Goal: Check status: Check status

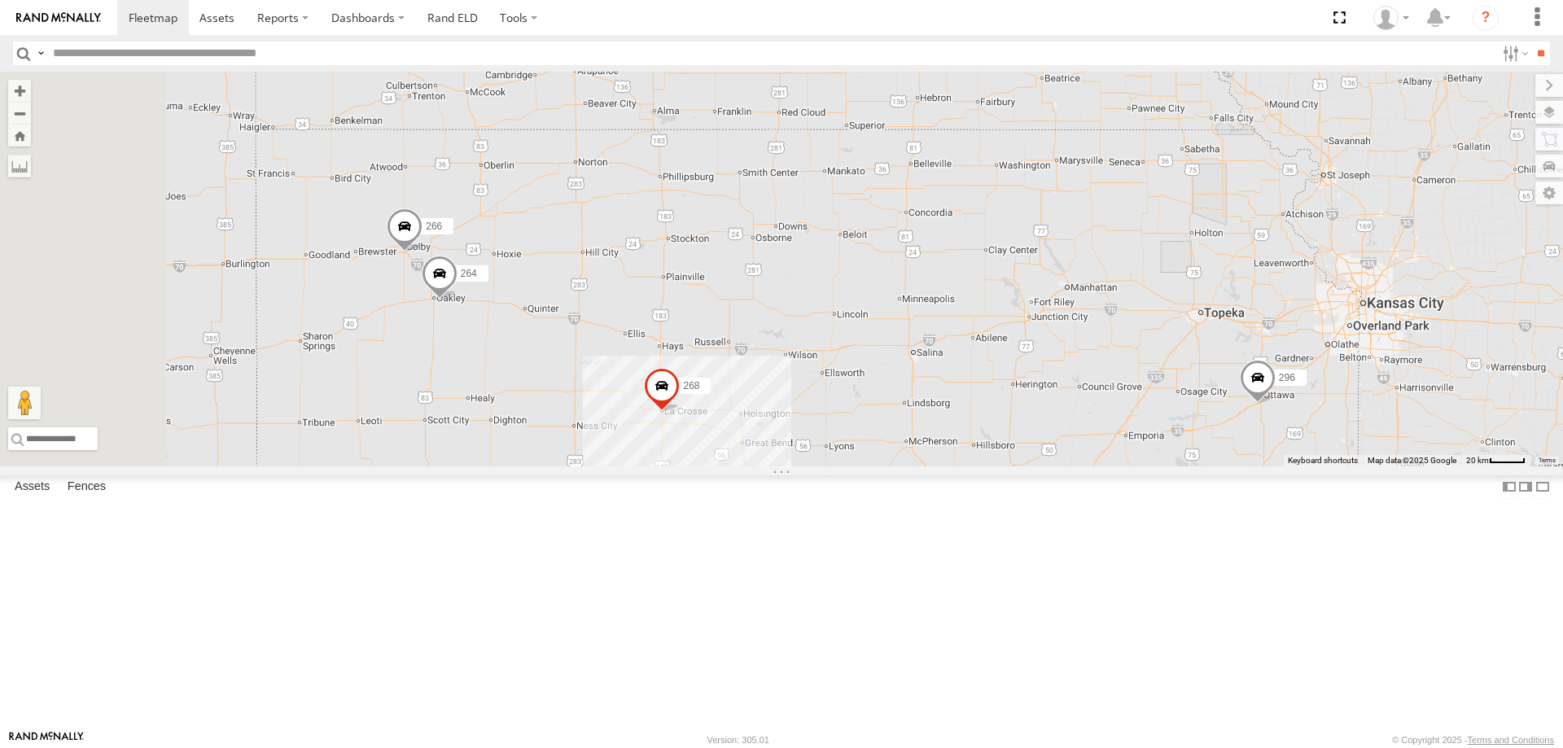
drag, startPoint x: 539, startPoint y: 547, endPoint x: 730, endPoint y: 534, distance: 191.7
click at [729, 466] on div "246 298 296 268 264 266" at bounding box center [781, 269] width 1563 height 395
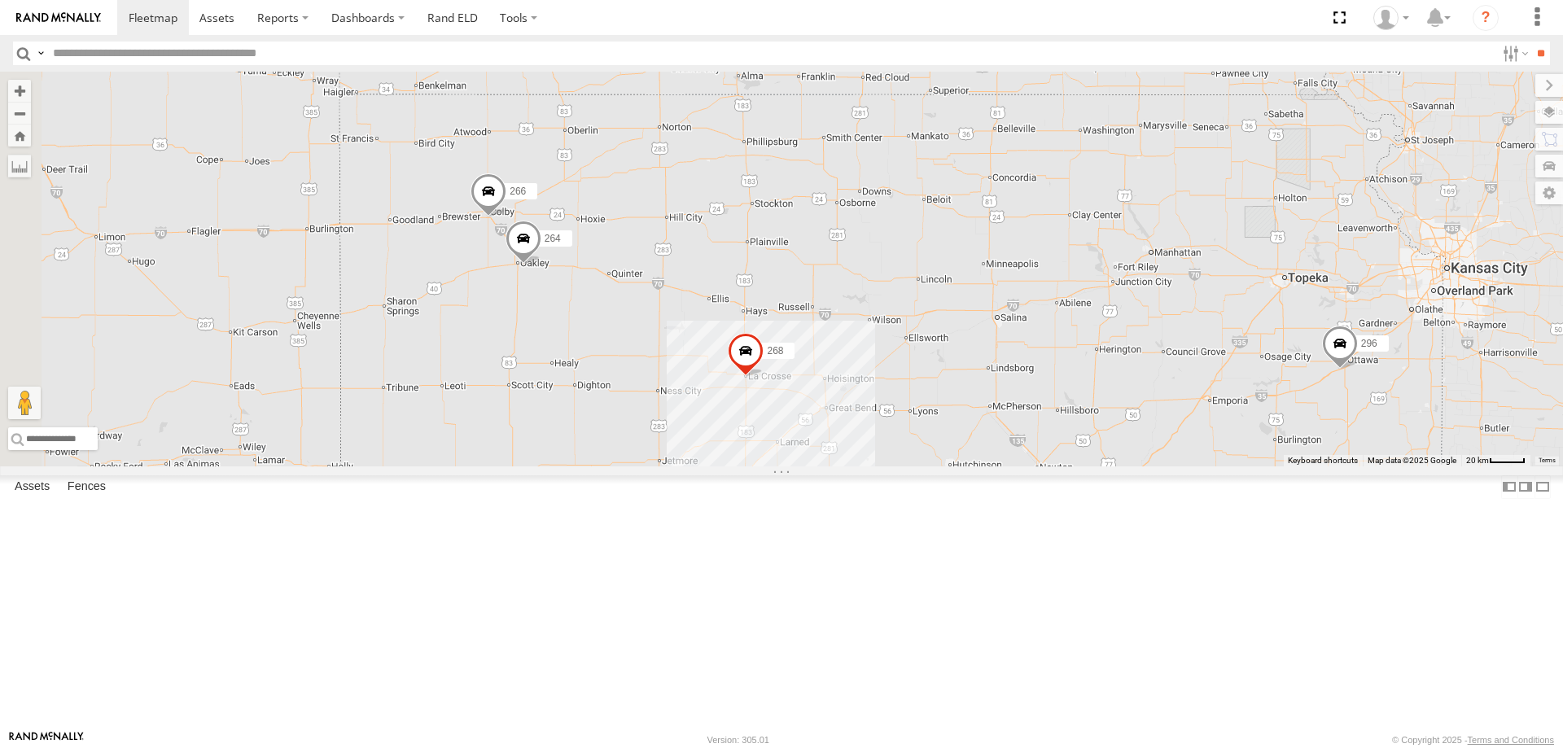
click at [722, 466] on div "246 298 296 268 264 266" at bounding box center [781, 269] width 1563 height 395
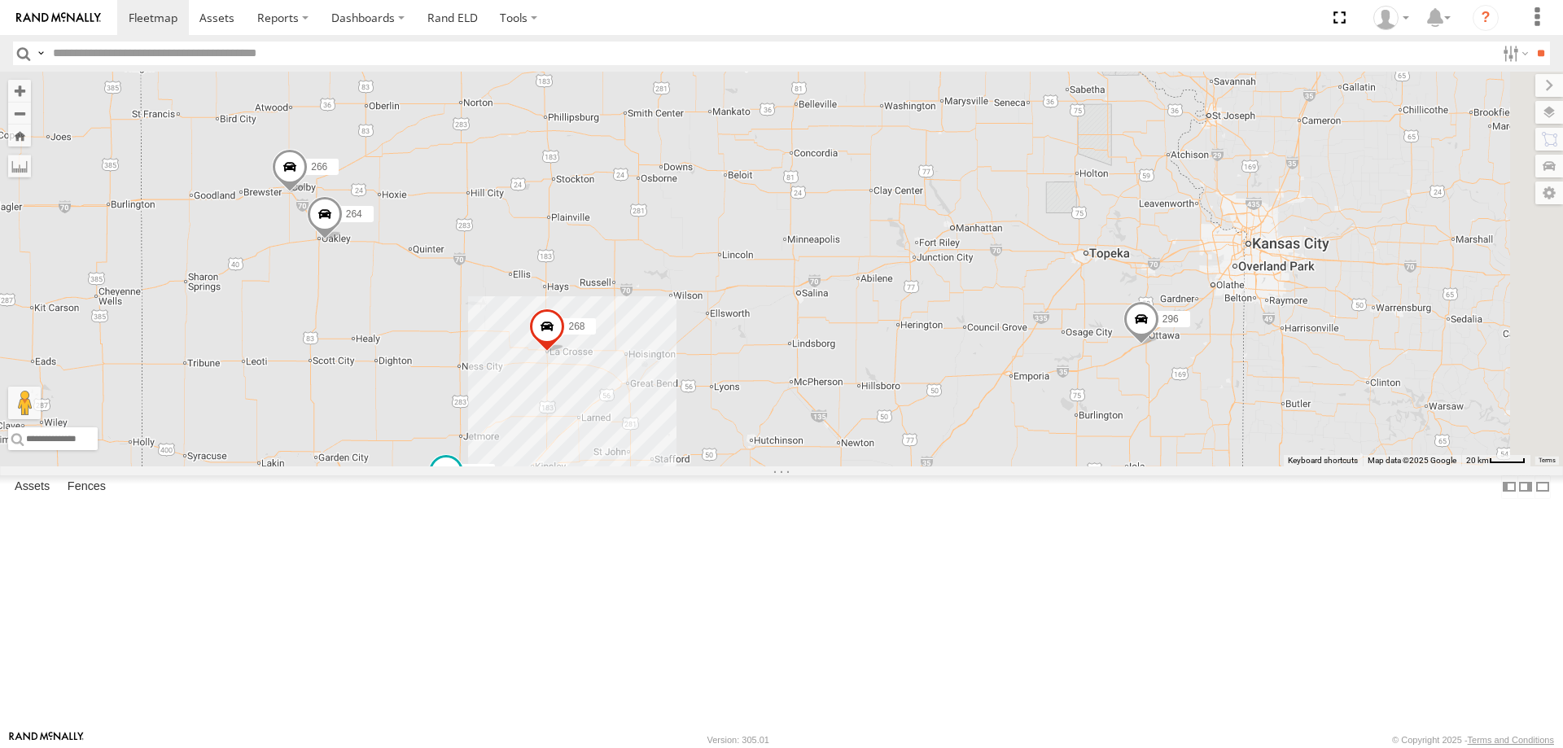
drag, startPoint x: 1092, startPoint y: 540, endPoint x: 890, endPoint y: 514, distance: 203.4
click at [890, 466] on div "246 298 296 268 264 266" at bounding box center [781, 269] width 1563 height 395
click at [1159, 343] on span at bounding box center [1141, 321] width 36 height 44
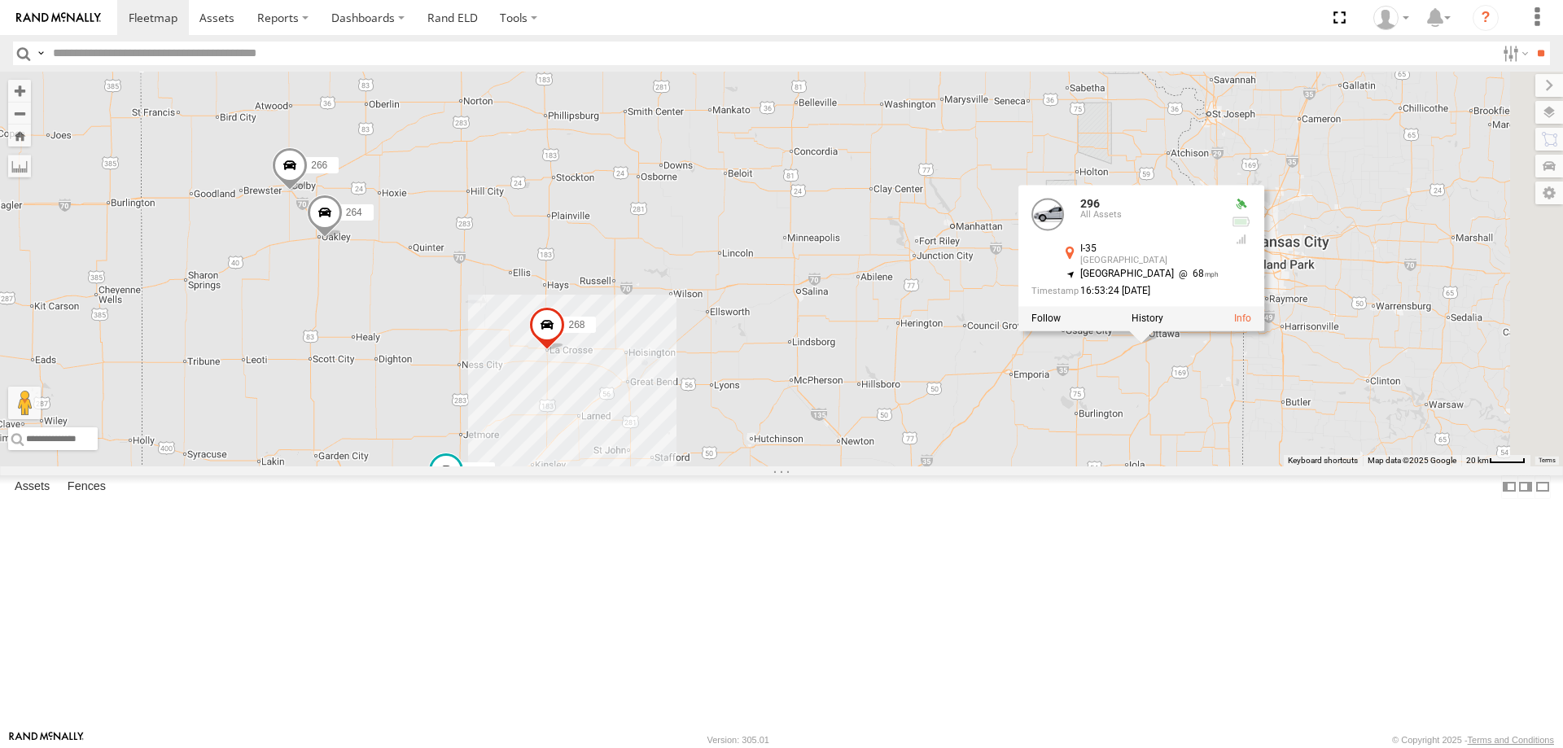
click at [1130, 517] on span at bounding box center [1114, 502] width 29 height 29
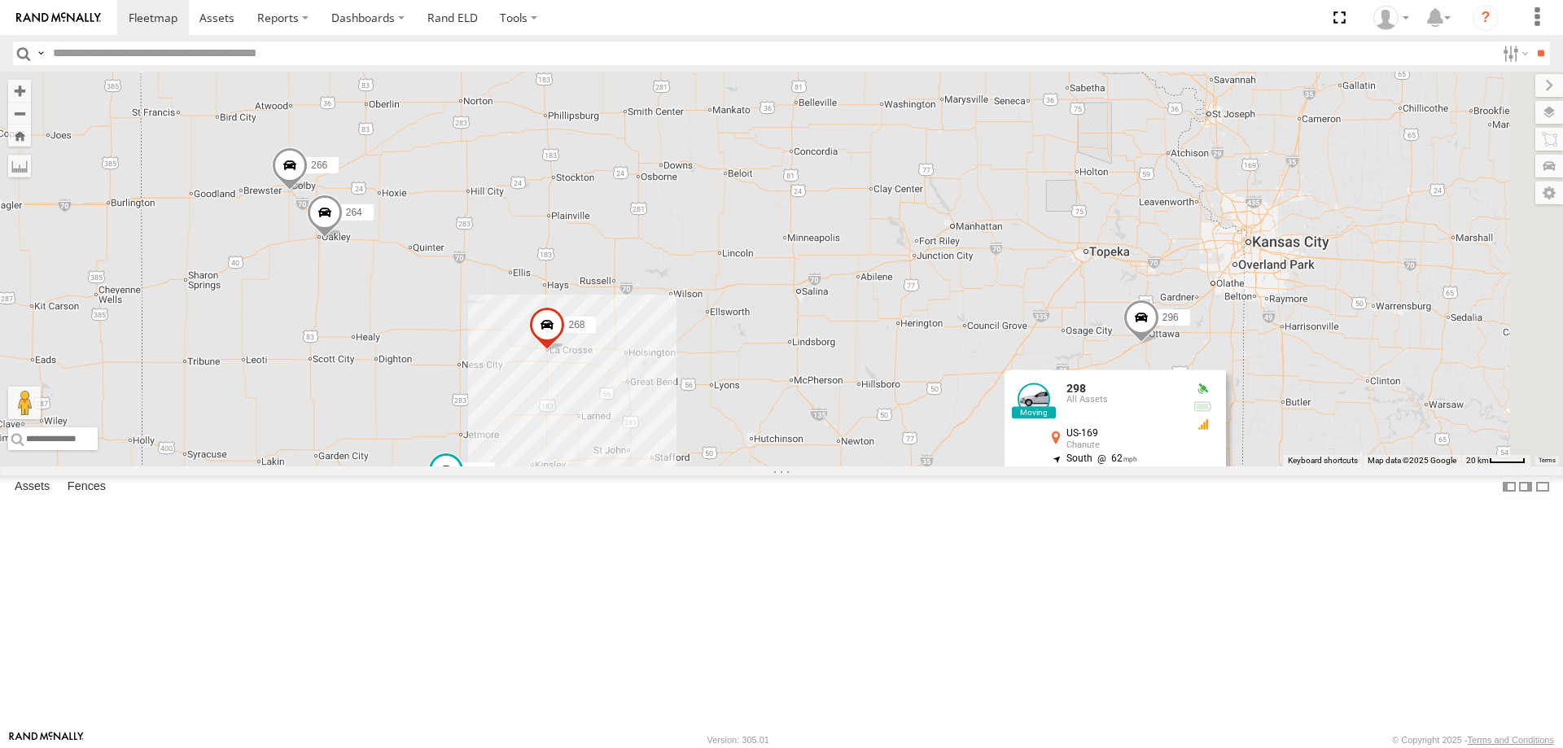
click at [1128, 466] on div "246 298 296 268 264 266 298 All Assets US-169 Chanute 37.5846 , -95.47702 South…" at bounding box center [781, 269] width 1563 height 395
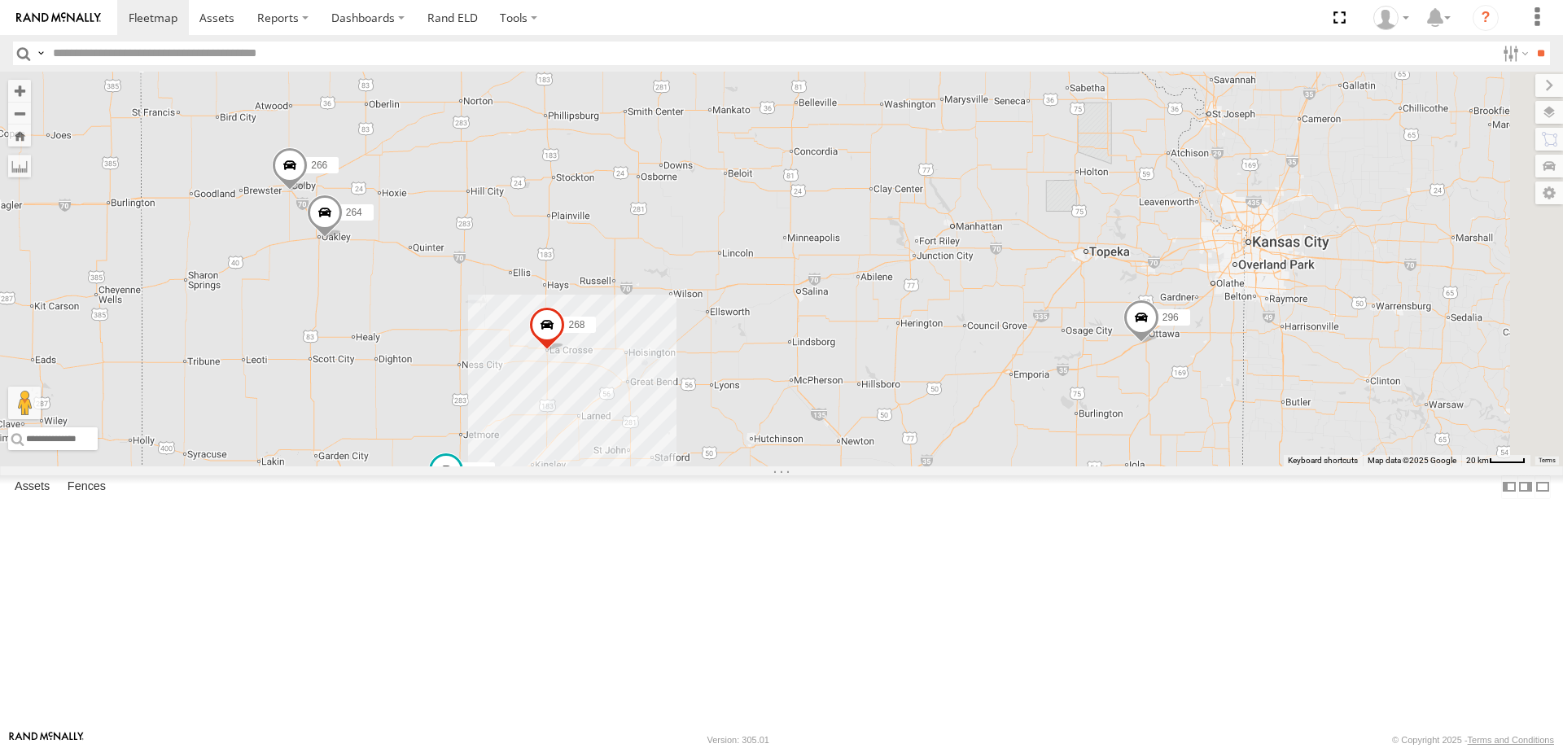
click at [1159, 343] on span at bounding box center [1141, 321] width 36 height 44
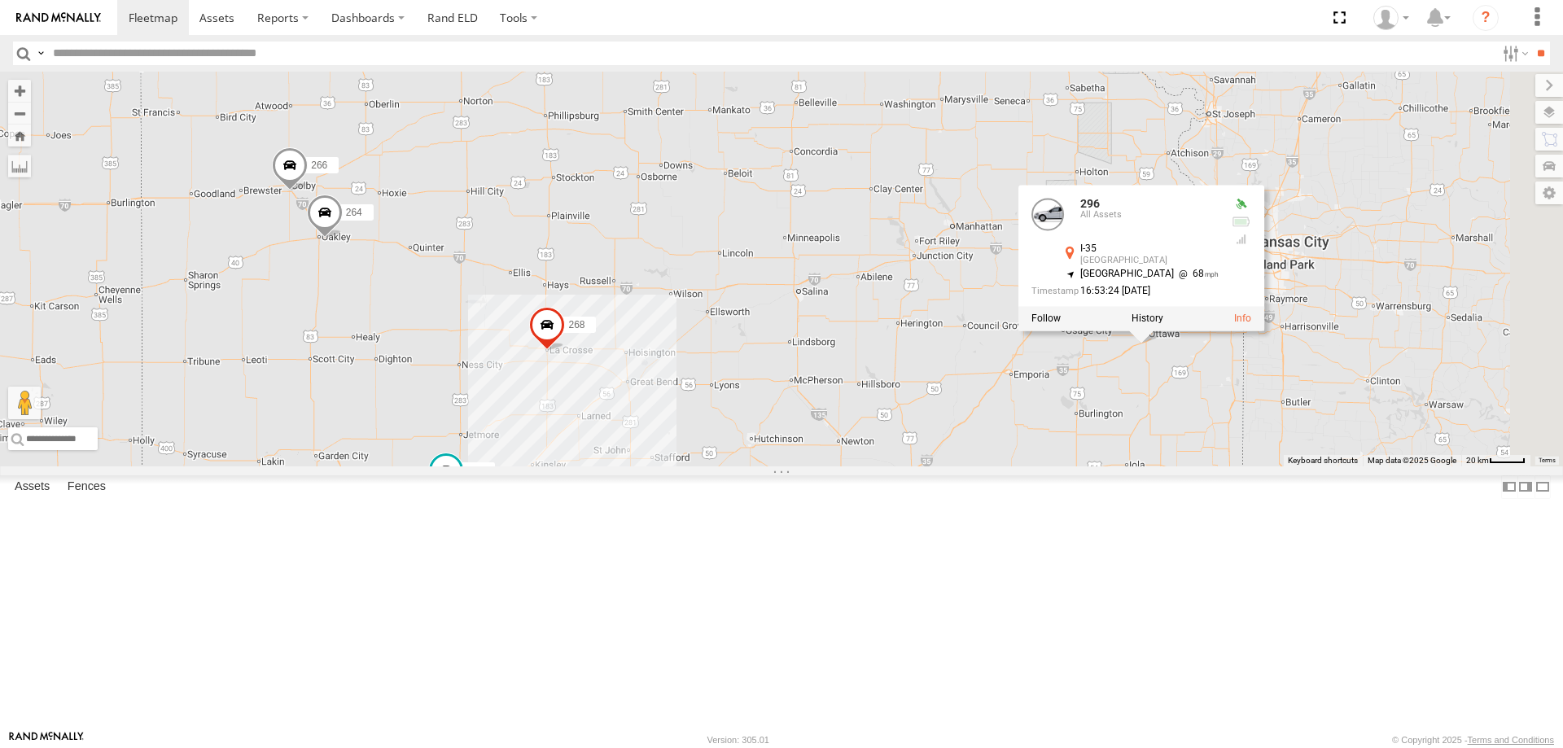
click at [1157, 444] on div "246 298 296 268 264 266 296 All Assets I-35 [GEOGRAPHIC_DATA] 38.56697 , -95.30…" at bounding box center [781, 269] width 1563 height 395
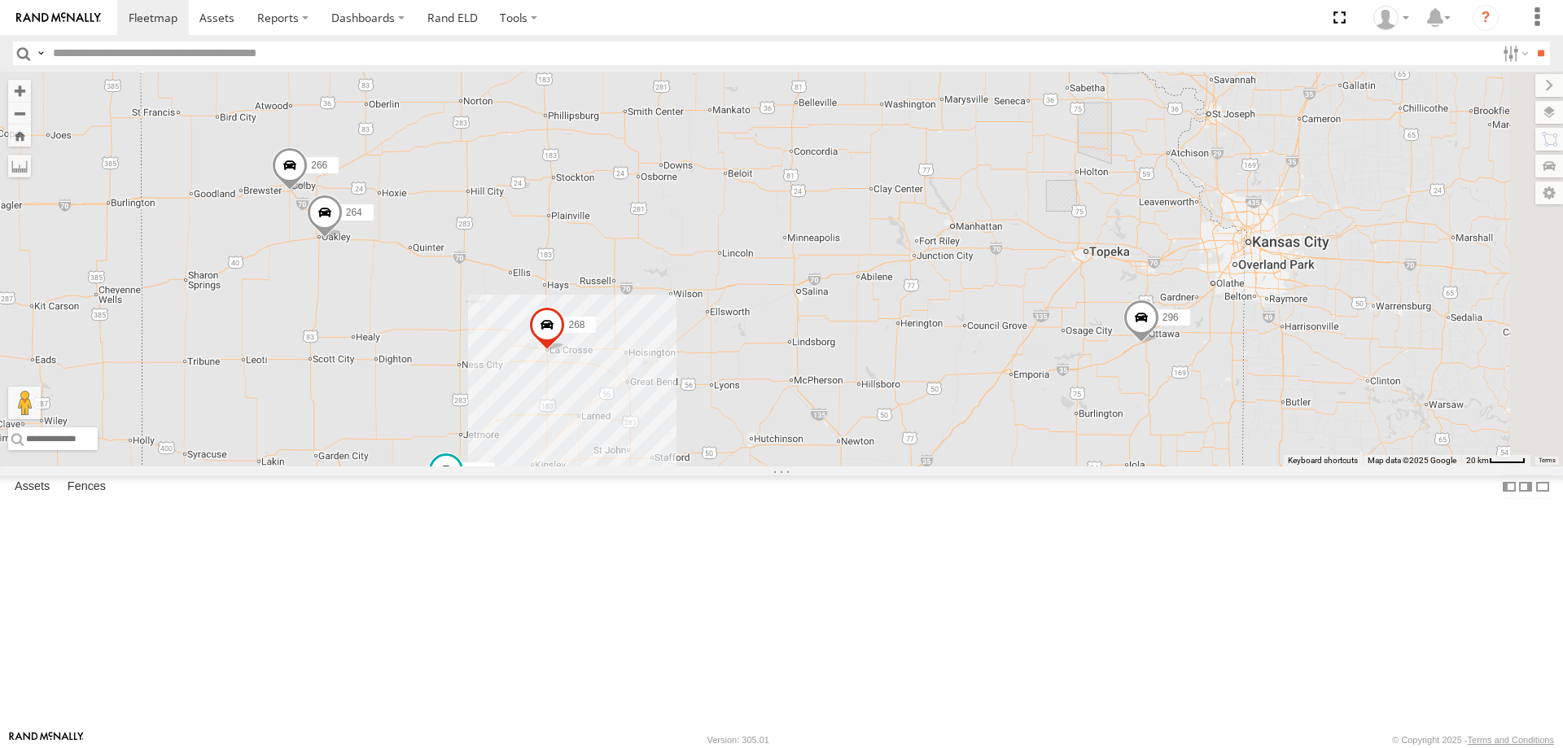
click at [308, 191] on span at bounding box center [290, 169] width 36 height 44
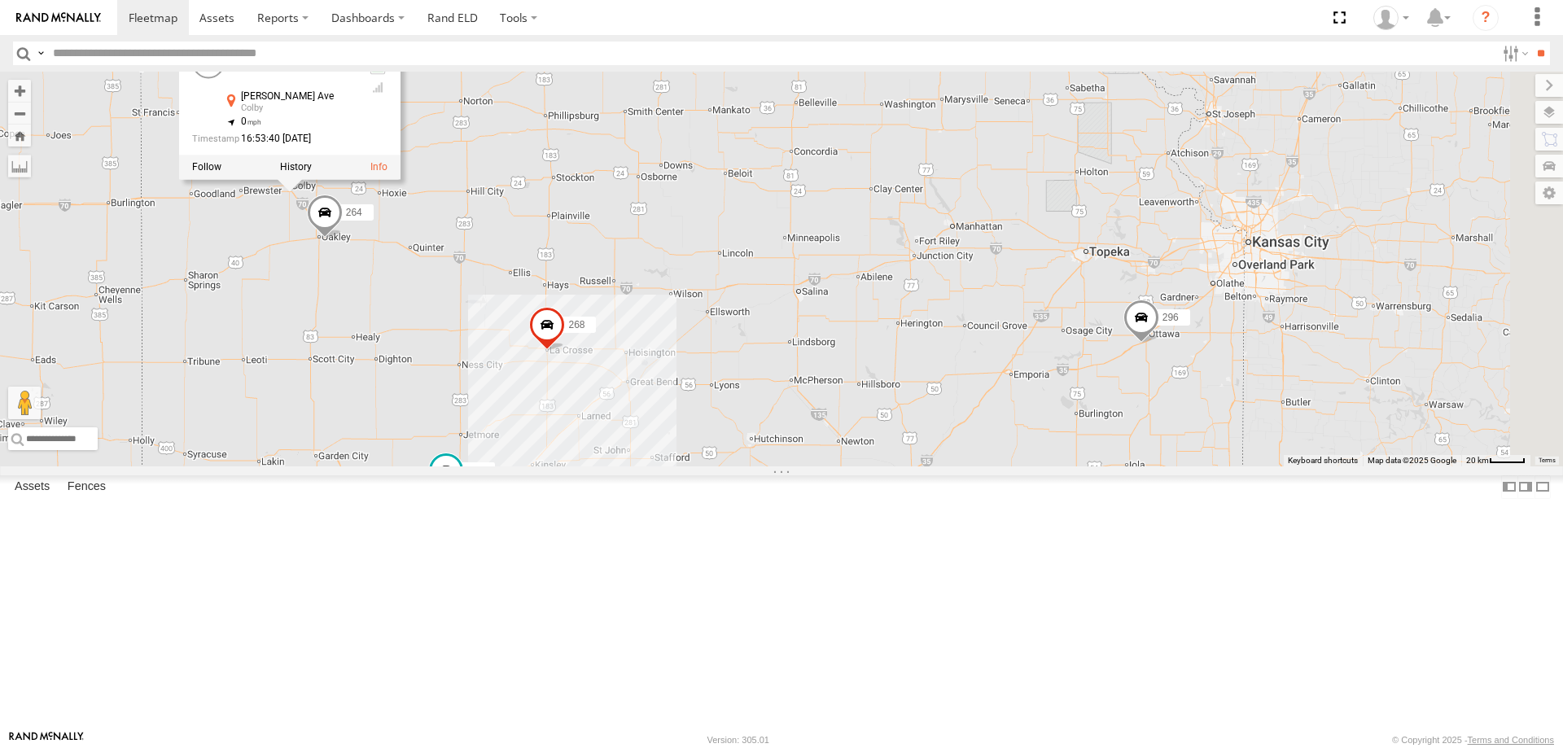
click at [767, 315] on div "246 298 296 268 264 266 266 All [STREET_ADDRESS][PERSON_NAME][PERSON_NAME] 39.3…" at bounding box center [781, 269] width 1563 height 395
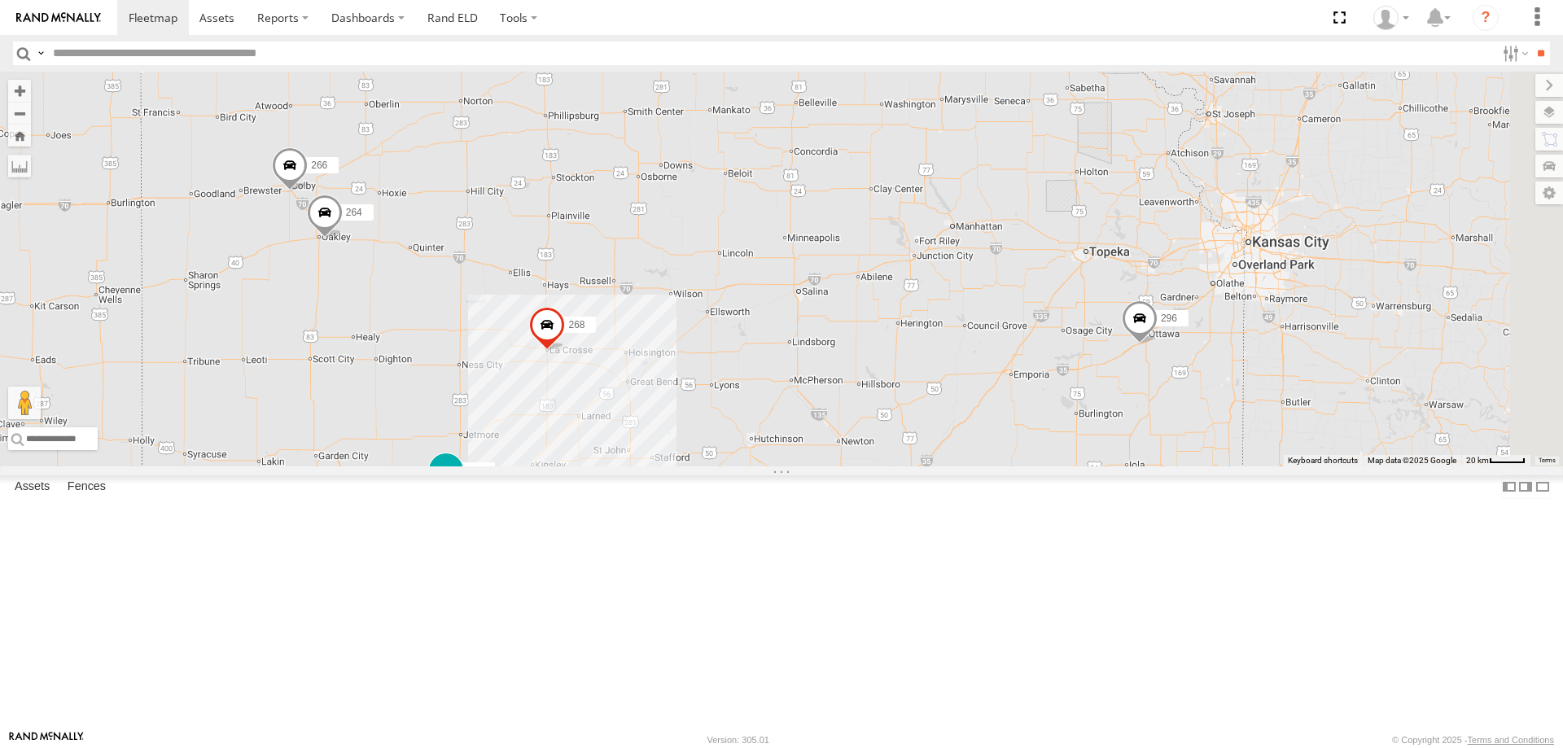
click at [461, 485] on span at bounding box center [445, 470] width 29 height 29
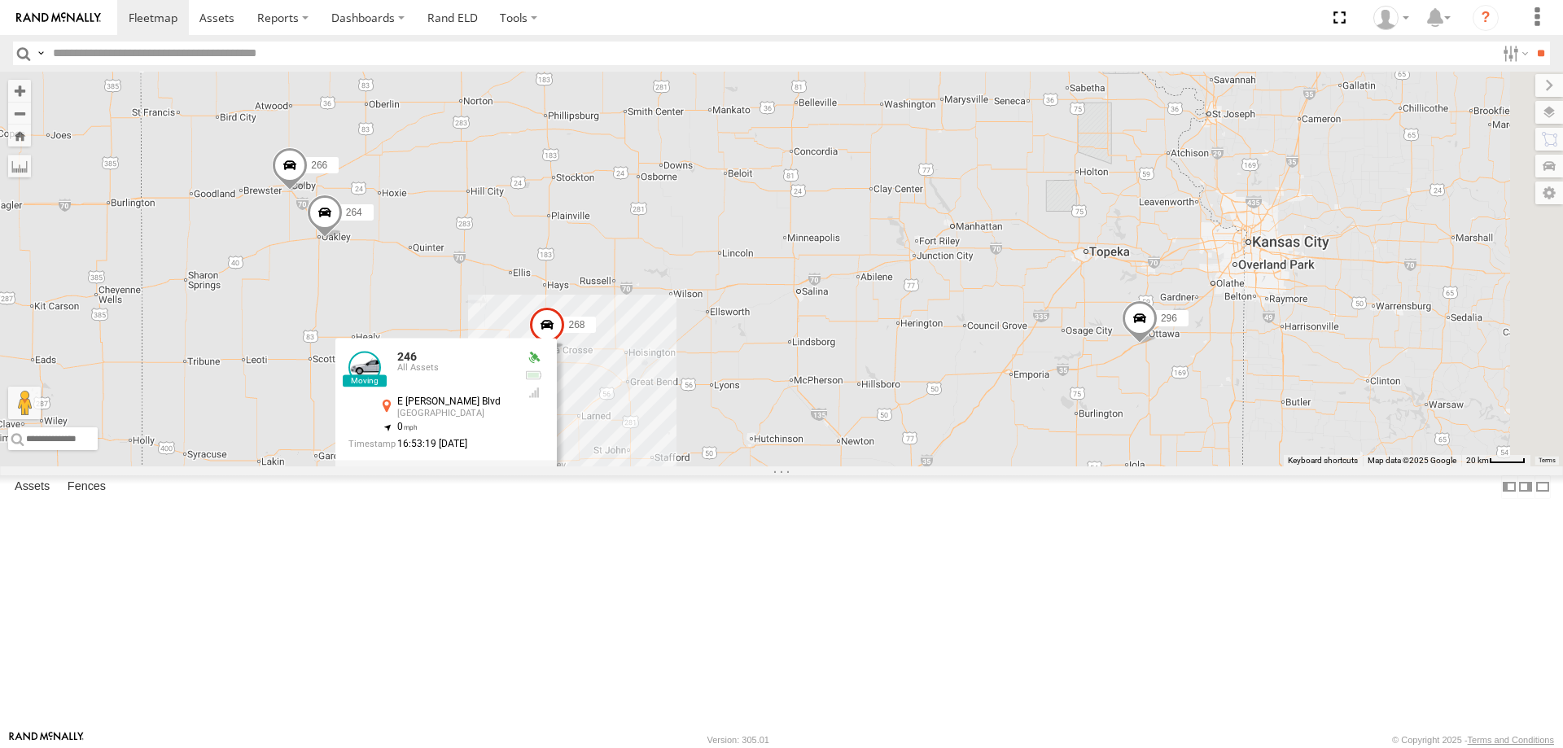
click at [798, 466] on div "246 298 296 268 264 266 246 All Assets E [PERSON_NAME] Blvd Dodge City 37.75304…" at bounding box center [781, 269] width 1563 height 395
